Goal: Transaction & Acquisition: Purchase product/service

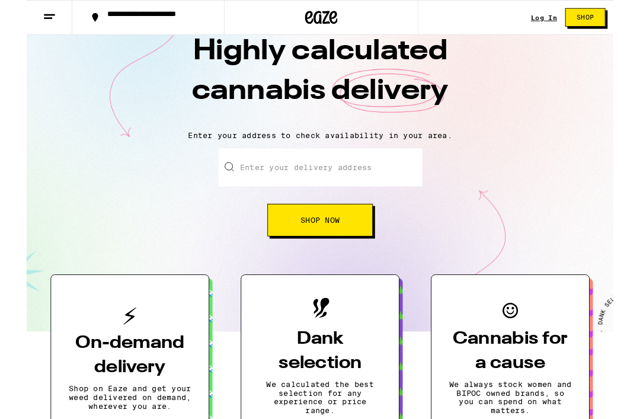
scroll to position [39, 0]
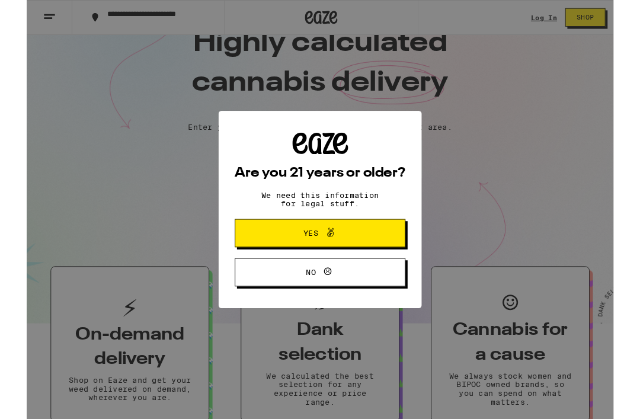
click at [251, 255] on button "Yes" at bounding box center [320, 254] width 186 height 31
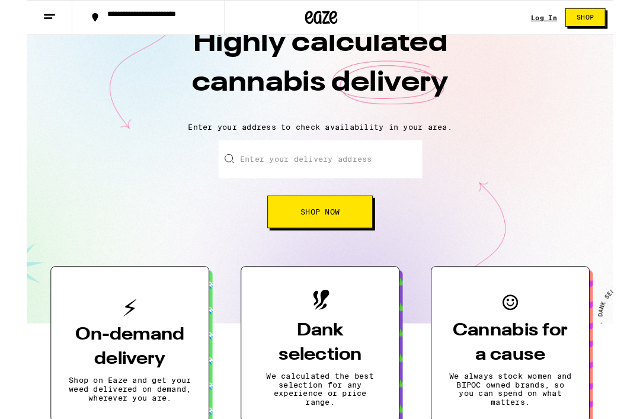
click at [246, 172] on input "Enter your delivery address" at bounding box center [320, 173] width 222 height 41
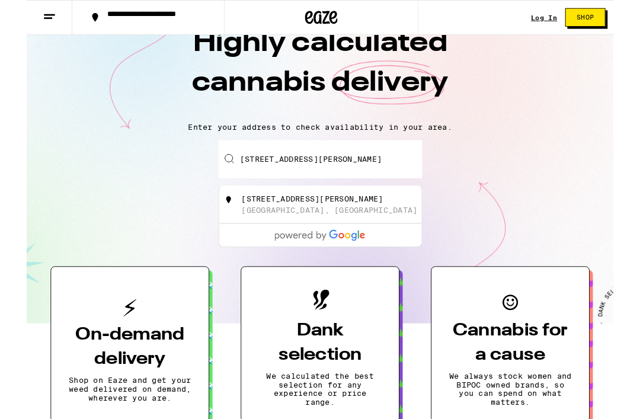
type input "[STREET_ADDRESS][PERSON_NAME]"
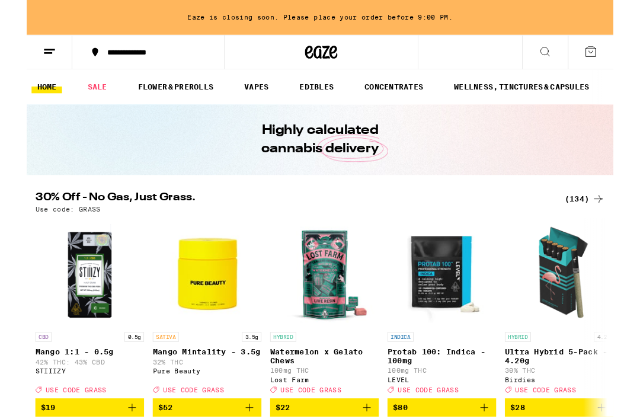
click at [79, 90] on link "SALE" at bounding box center [76, 95] width 33 height 14
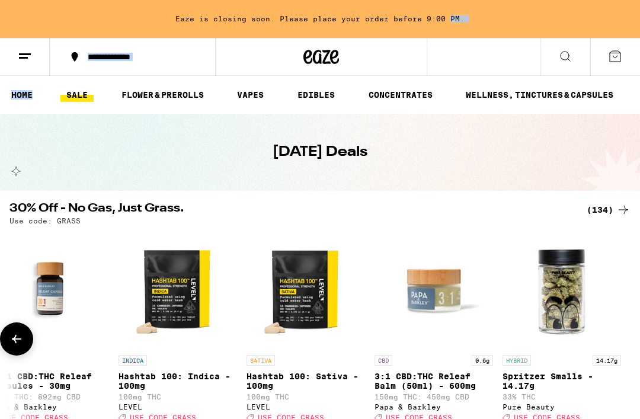
click at [23, 102] on link "HOME" at bounding box center [21, 95] width 33 height 14
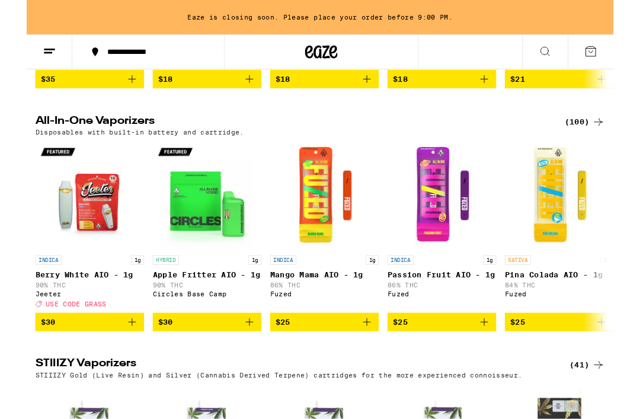
scroll to position [1954, 0]
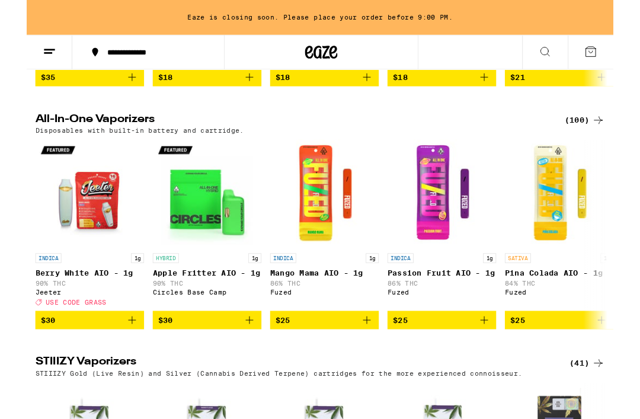
click at [604, 138] on div "(100)" at bounding box center [608, 131] width 44 height 14
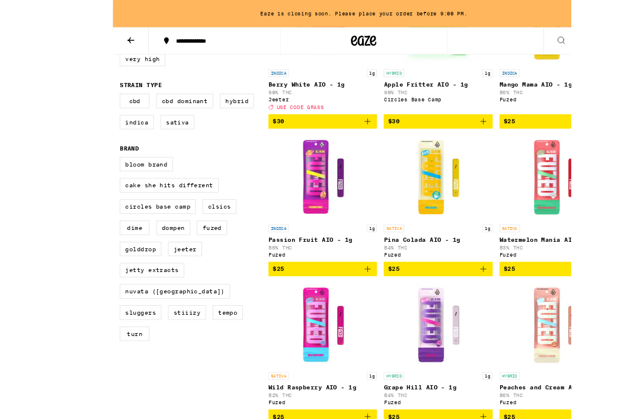
scroll to position [294, 0]
